Goal: Information Seeking & Learning: Check status

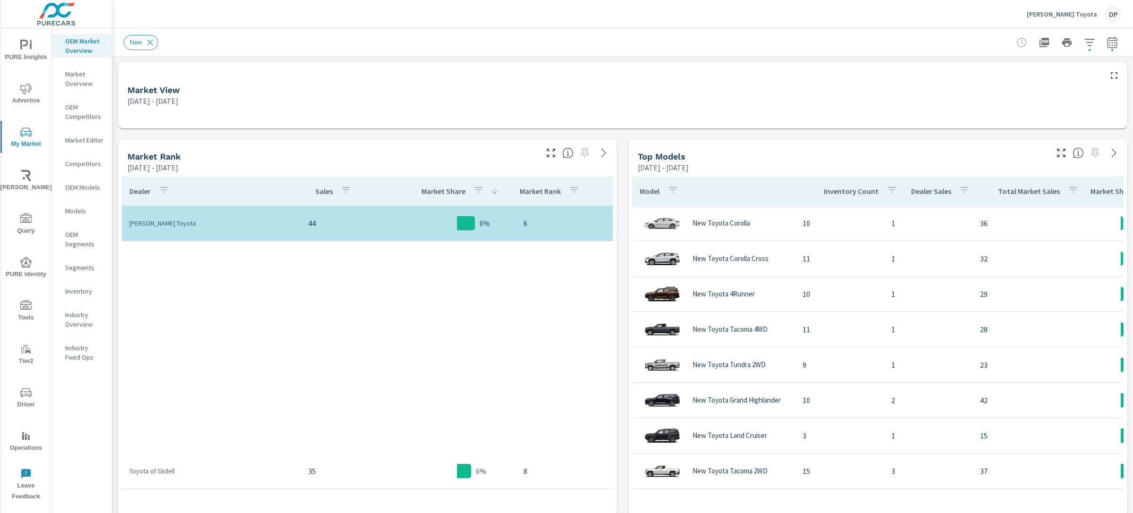
scroll to position [602, 0]
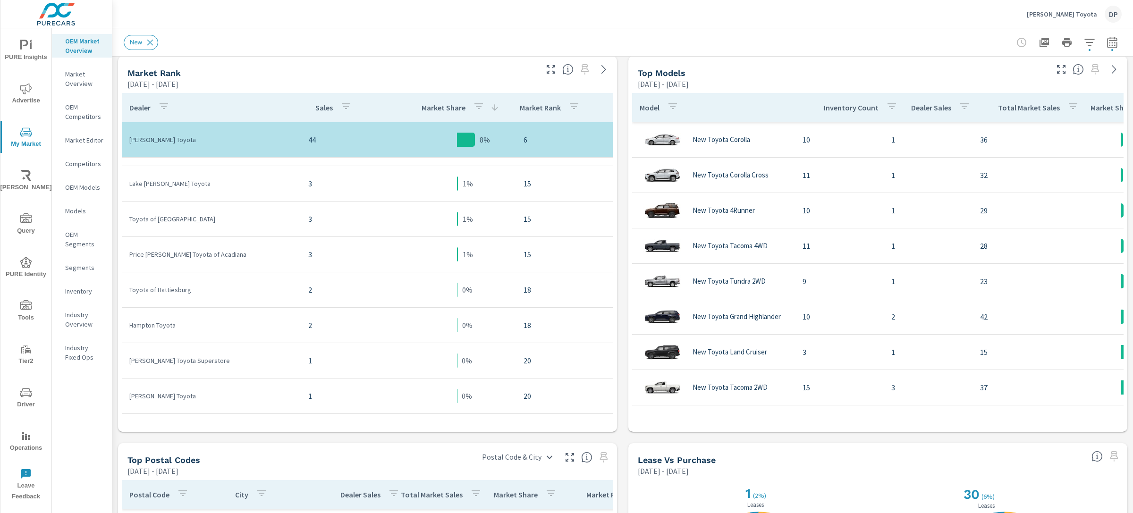
click at [81, 297] on div "Inventory" at bounding box center [82, 291] width 60 height 14
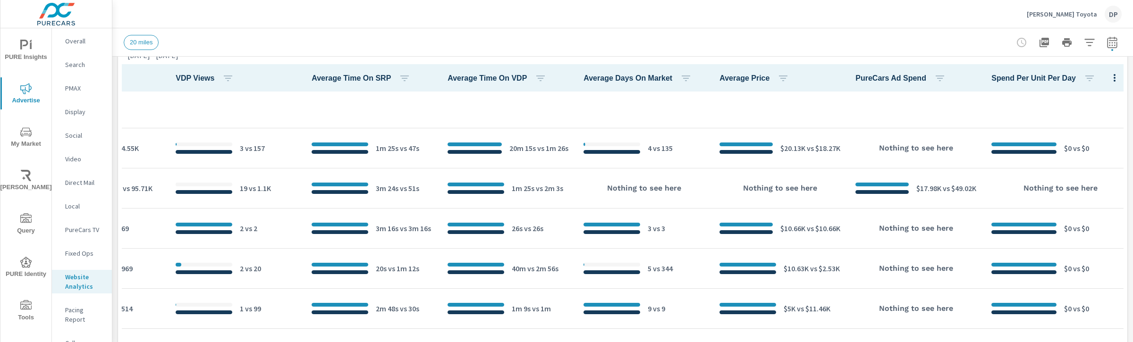
scroll to position [250, 0]
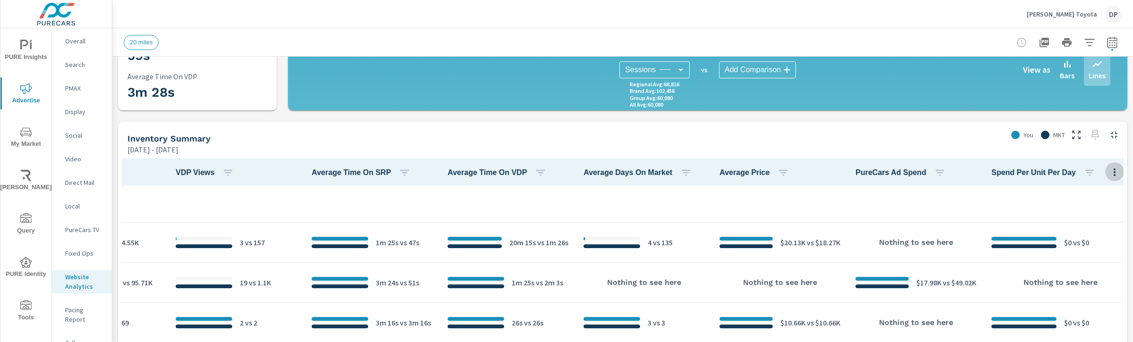
click at [1109, 173] on icon "button" at bounding box center [1114, 172] width 11 height 11
